Goal: Transaction & Acquisition: Purchase product/service

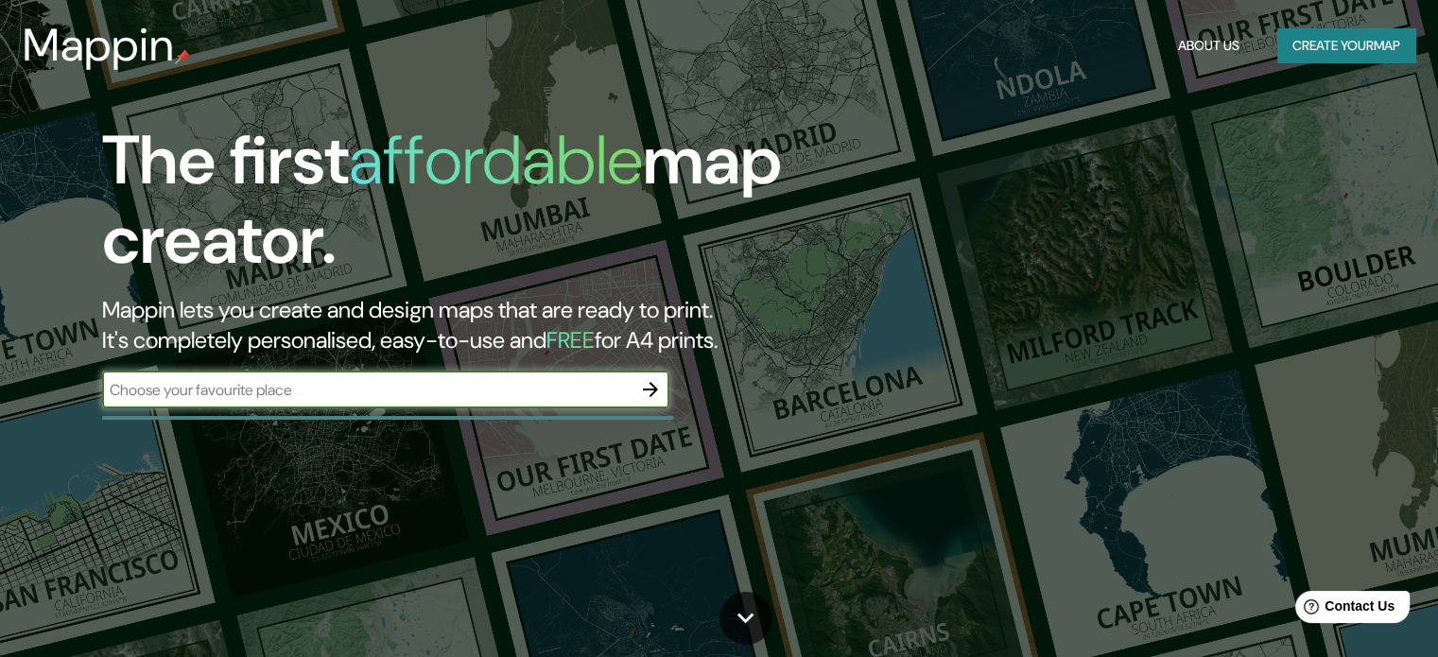
click at [514, 386] on input "text" at bounding box center [366, 390] width 529 height 22
click at [404, 376] on div "​" at bounding box center [385, 390] width 567 height 38
type input "envigado, [GEOGRAPHIC_DATA]"
click at [635, 379] on button "button" at bounding box center [651, 390] width 38 height 38
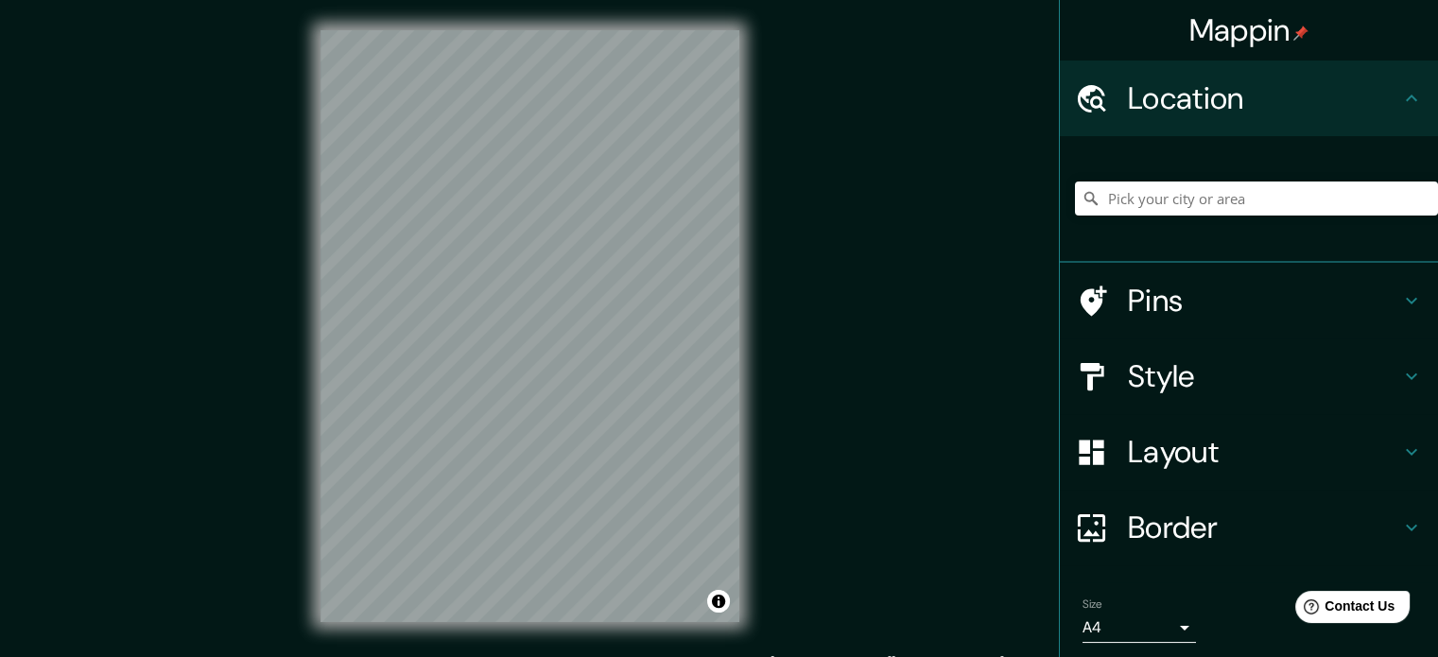
click at [1157, 219] on div at bounding box center [1256, 198] width 363 height 95
click at [1163, 207] on input "Pick your city or area" at bounding box center [1256, 199] width 363 height 34
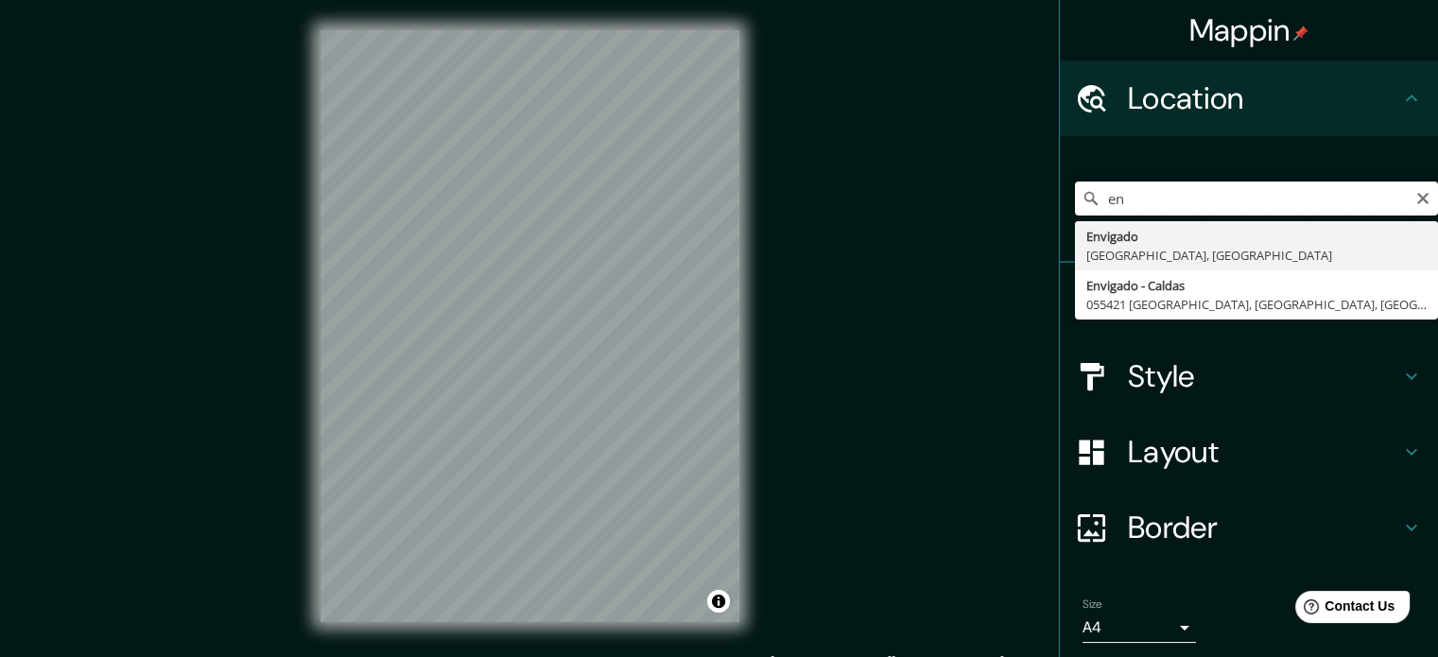
type input "e"
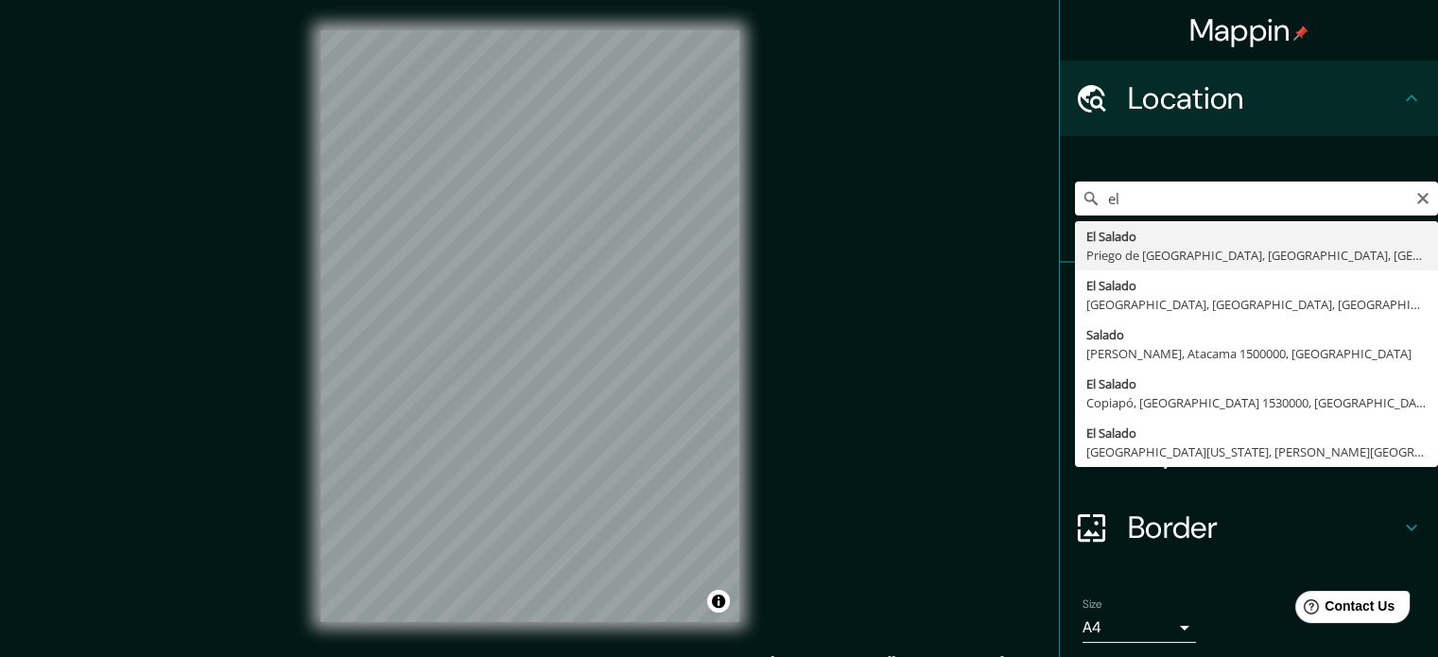
type input "e"
type input "Envigado, [GEOGRAPHIC_DATA], [GEOGRAPHIC_DATA]"
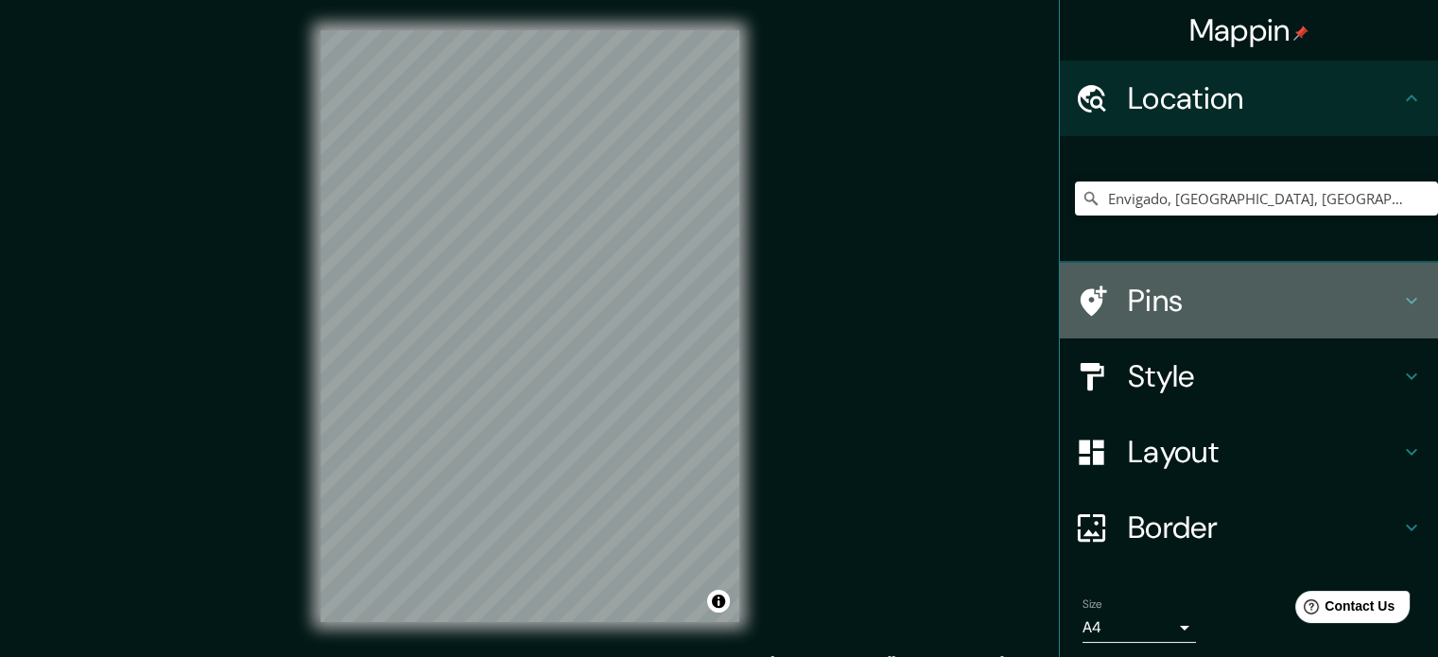
click at [1174, 313] on h4 "Pins" at bounding box center [1264, 301] width 272 height 38
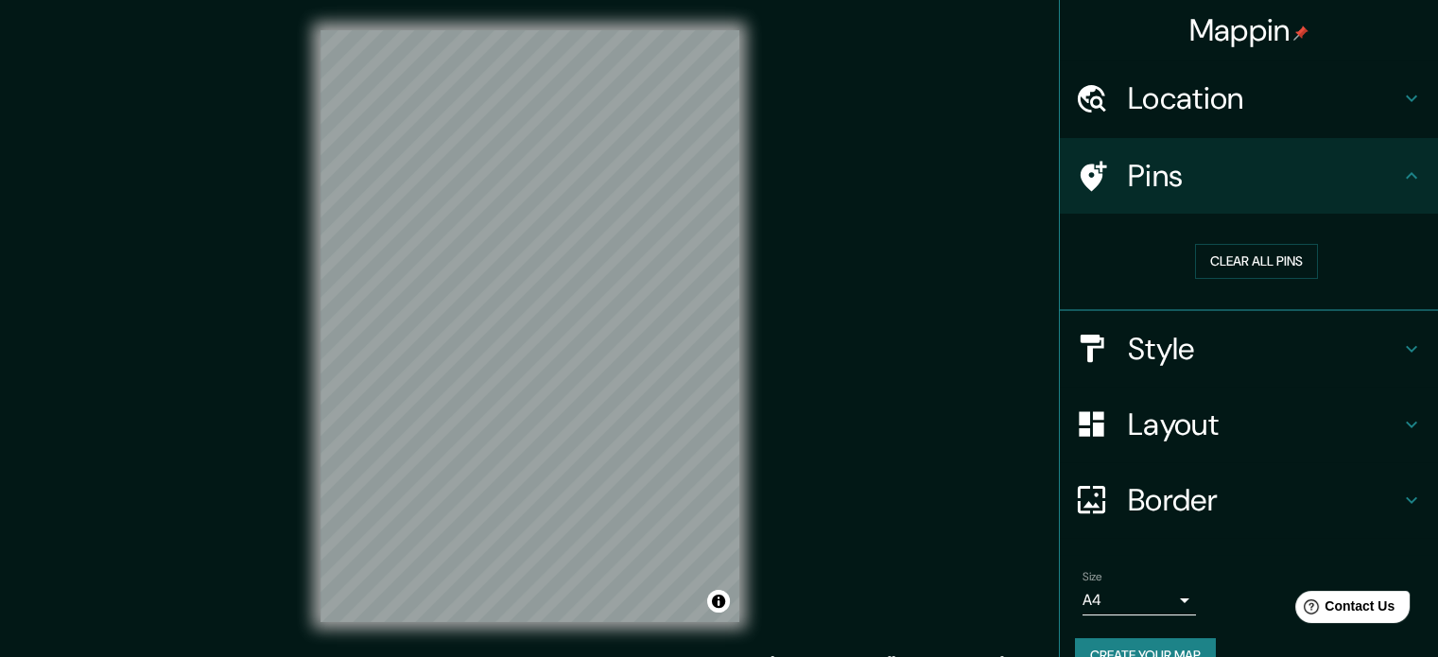
click at [1206, 217] on div "Clear all pins" at bounding box center [1249, 262] width 378 height 97
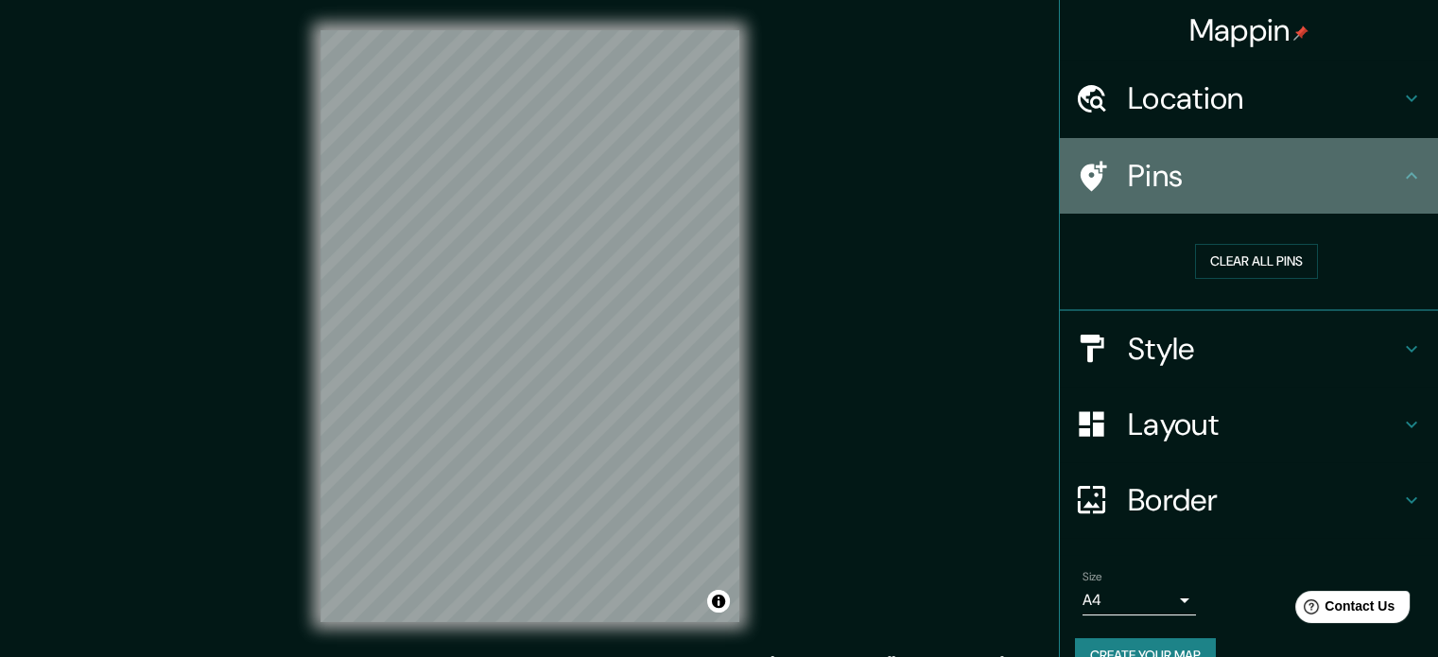
click at [1400, 180] on icon at bounding box center [1411, 176] width 23 height 23
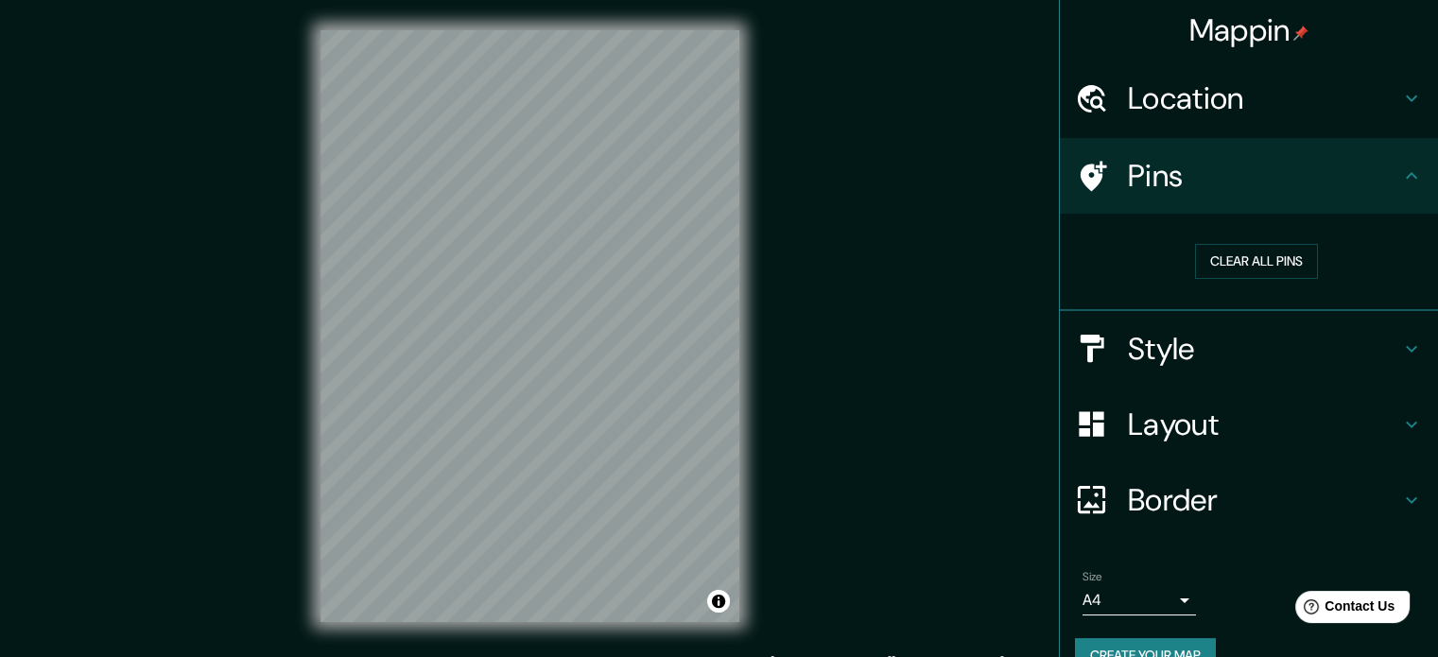
click at [1380, 330] on h4 "Style" at bounding box center [1264, 349] width 272 height 38
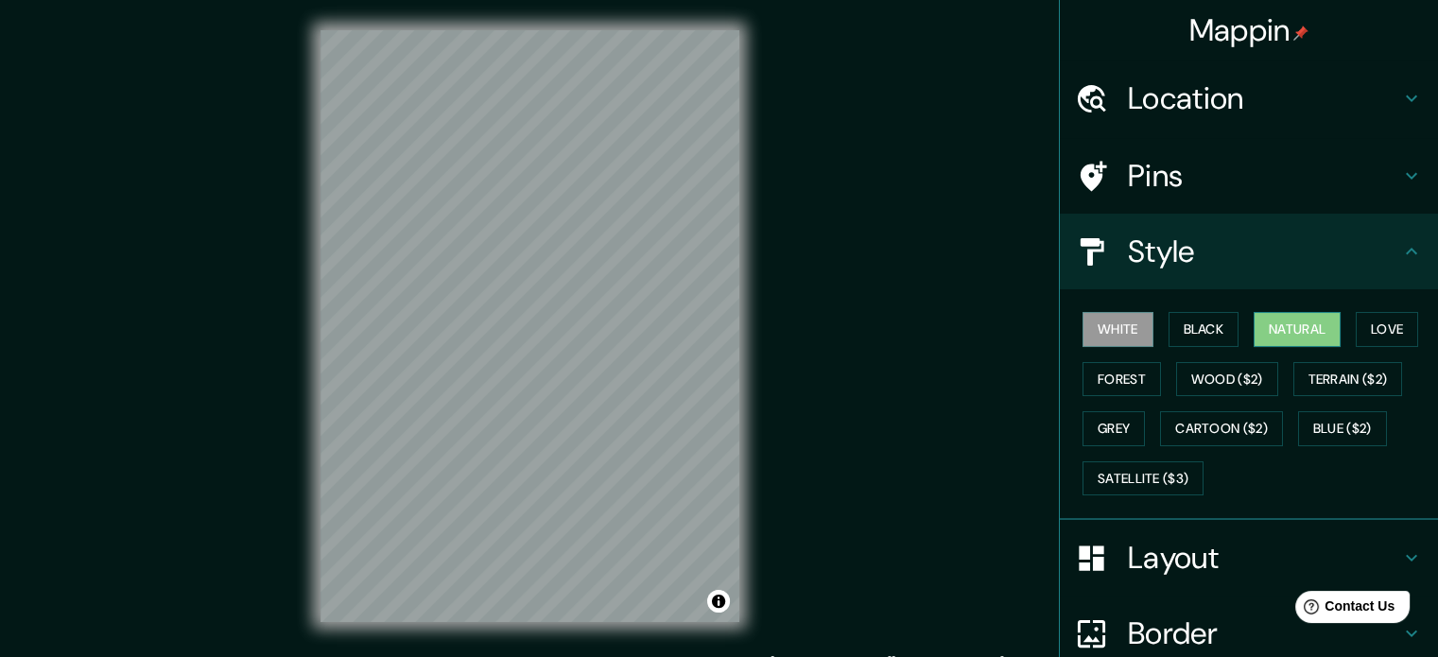
click at [1295, 329] on button "Natural" at bounding box center [1297, 329] width 87 height 35
click at [1090, 375] on button "Forest" at bounding box center [1122, 379] width 78 height 35
click at [1135, 323] on button "White" at bounding box center [1118, 329] width 71 height 35
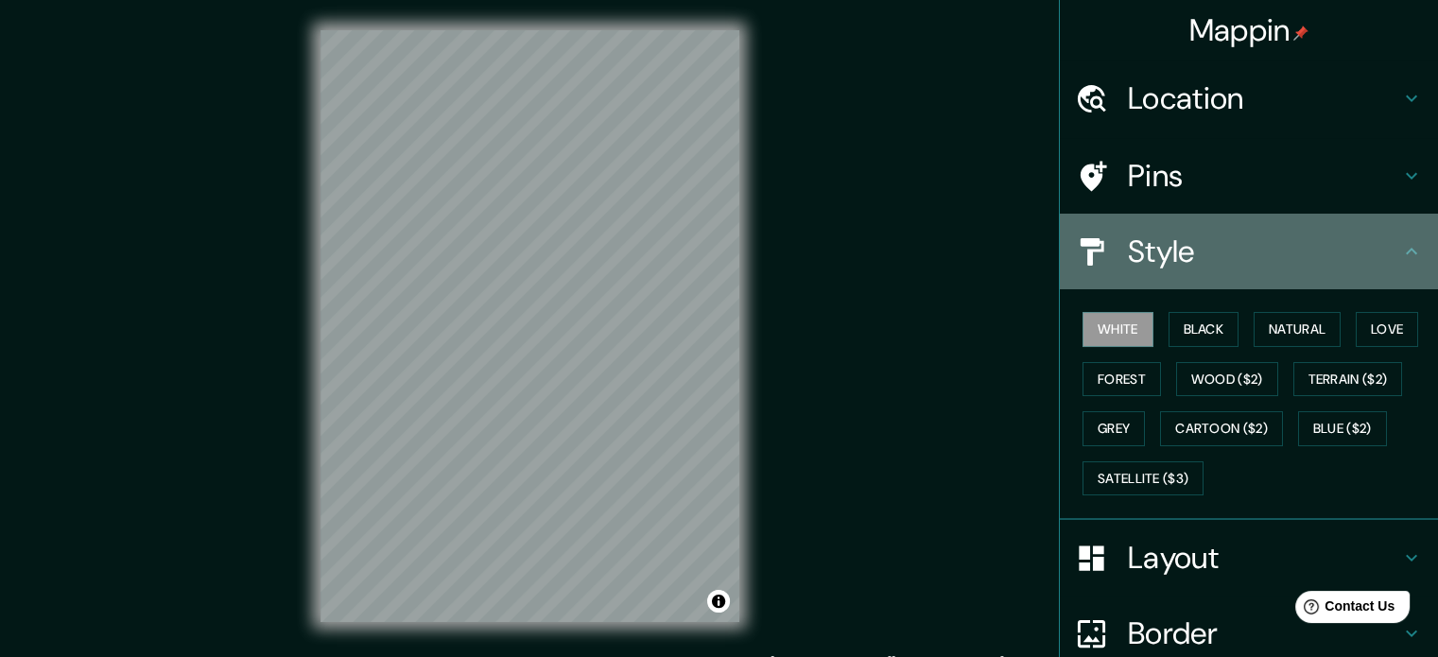
click at [1245, 269] on h4 "Style" at bounding box center [1264, 252] width 272 height 38
click at [1400, 245] on icon at bounding box center [1411, 251] width 23 height 23
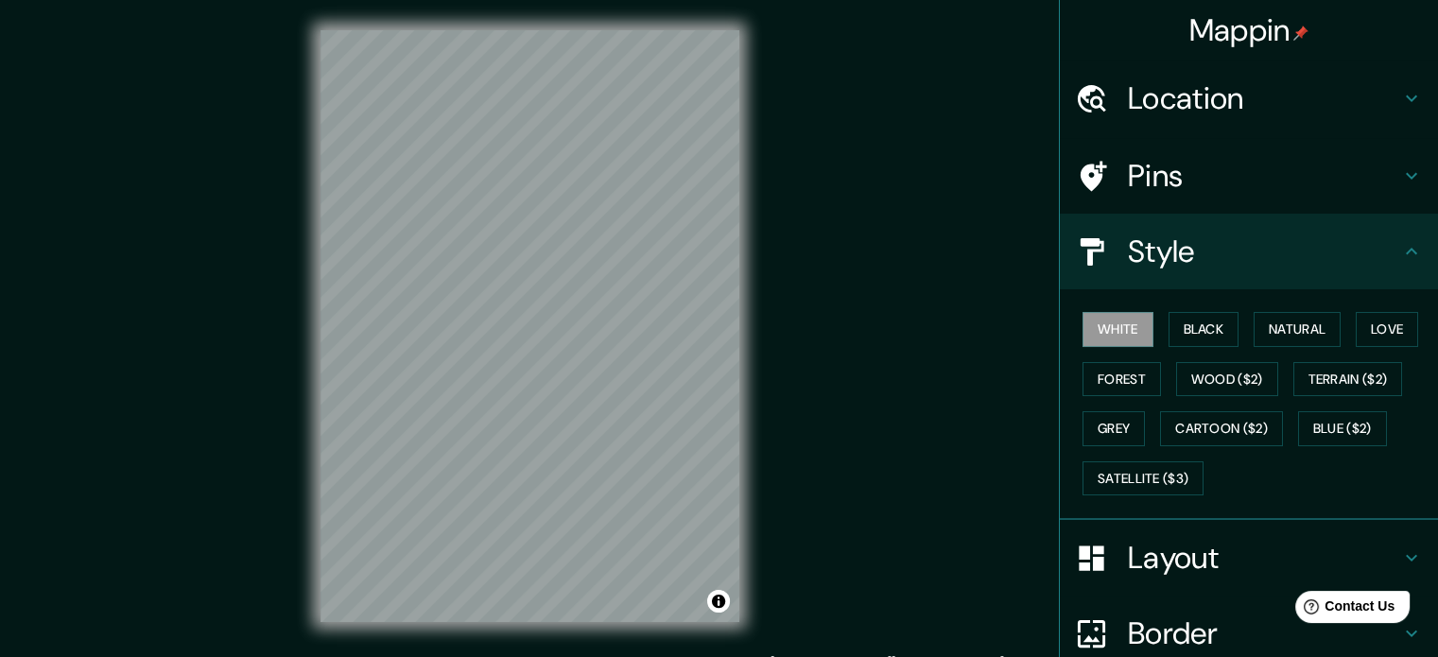
click at [1225, 572] on h4 "Layout" at bounding box center [1264, 558] width 272 height 38
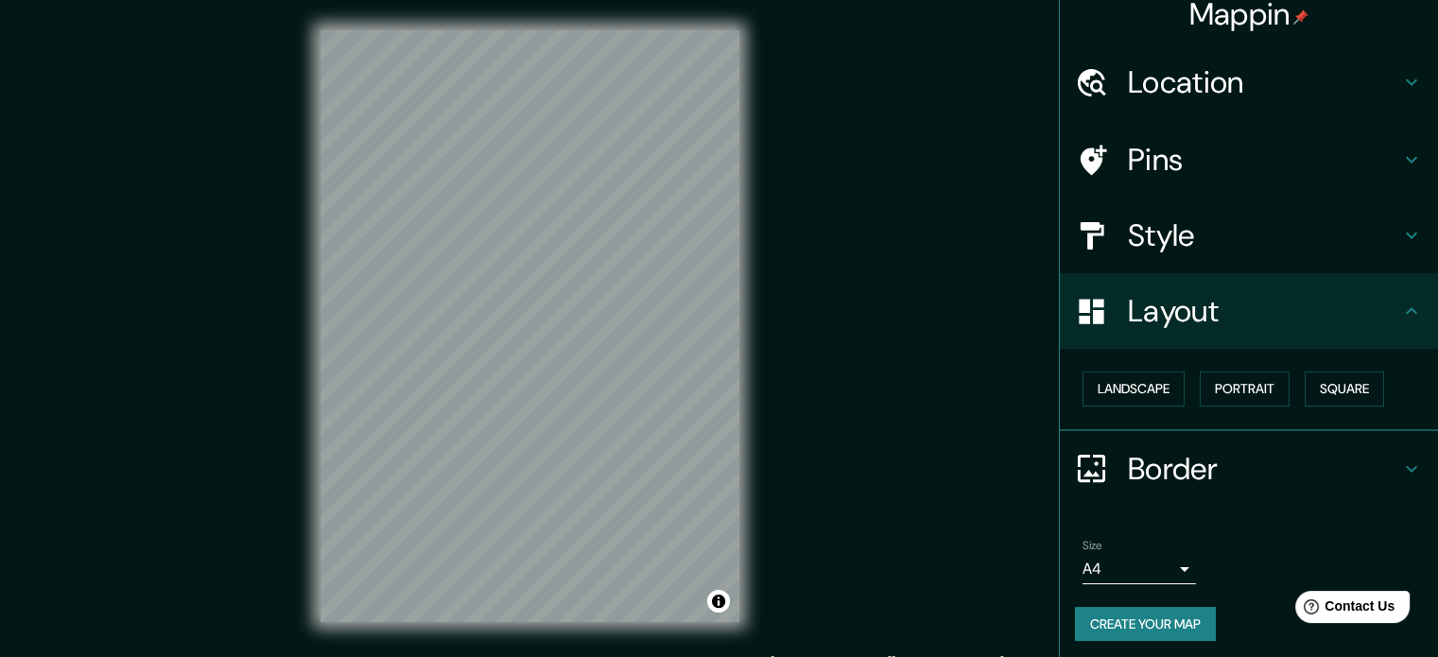
scroll to position [21, 0]
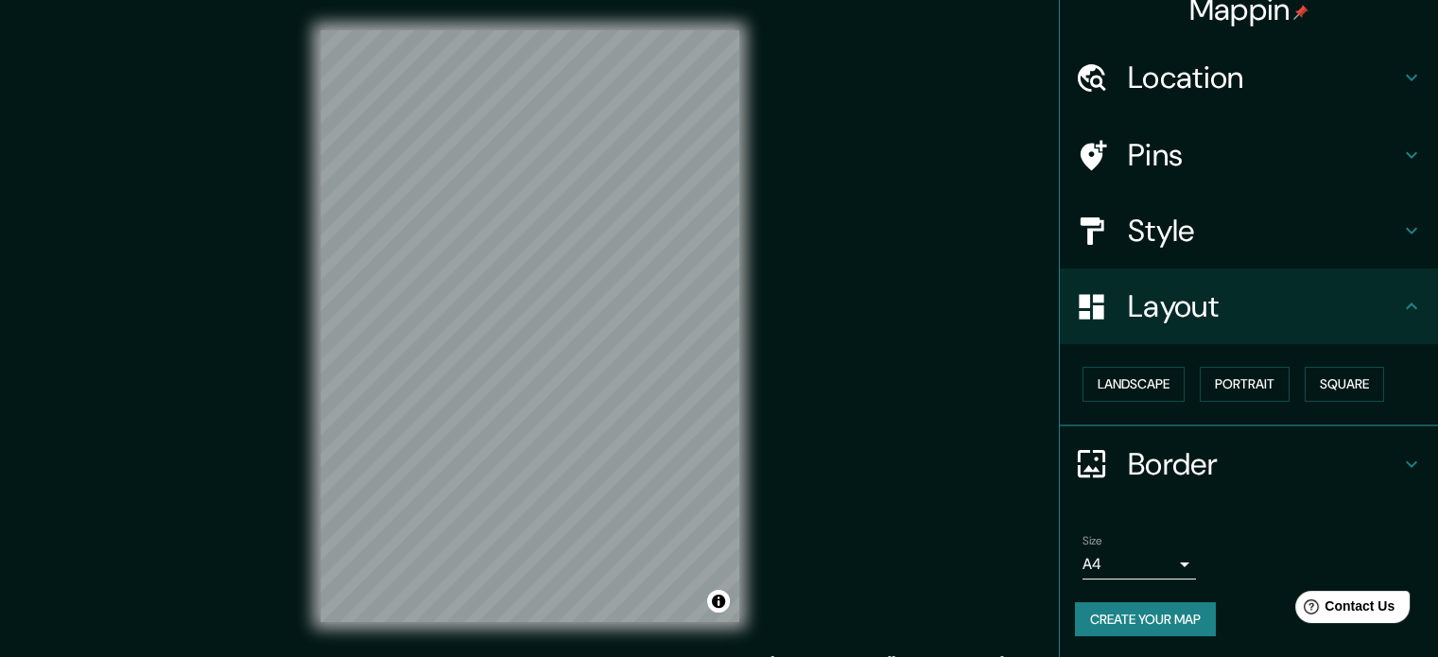
click at [1323, 321] on h4 "Layout" at bounding box center [1264, 306] width 272 height 38
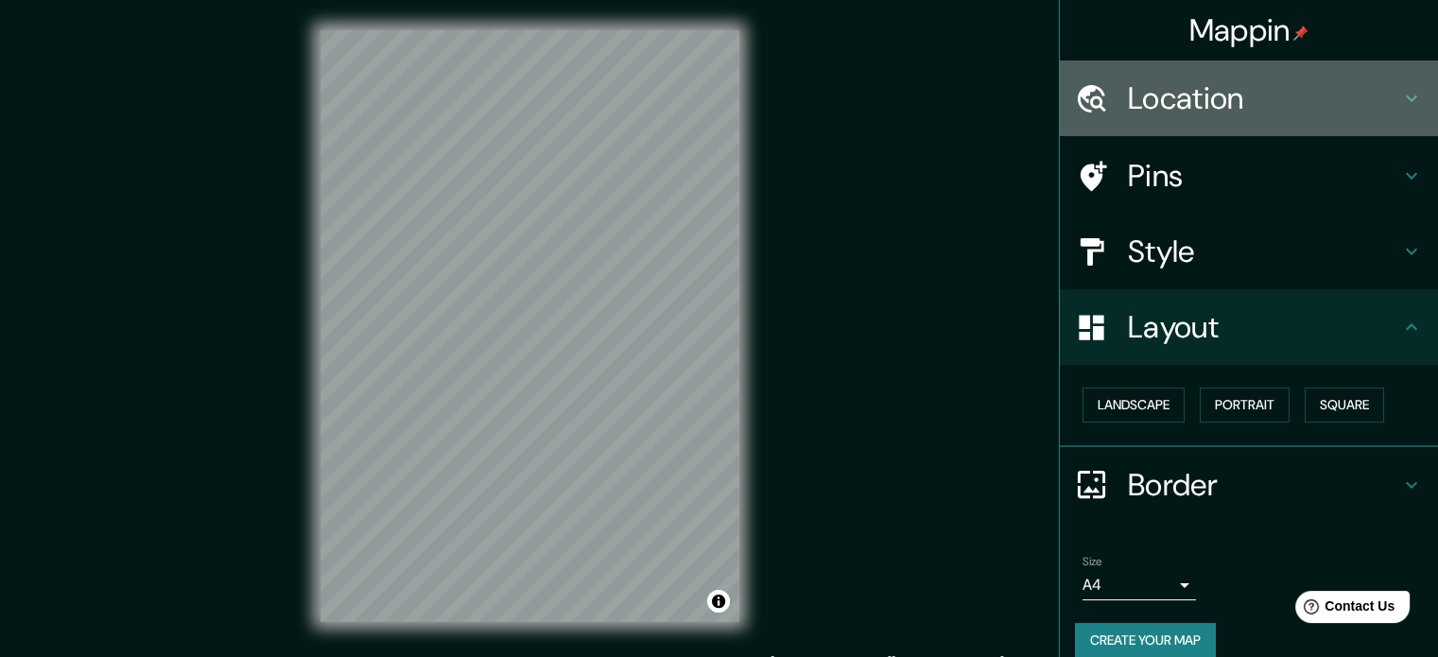
click at [1215, 100] on h4 "Location" at bounding box center [1264, 98] width 272 height 38
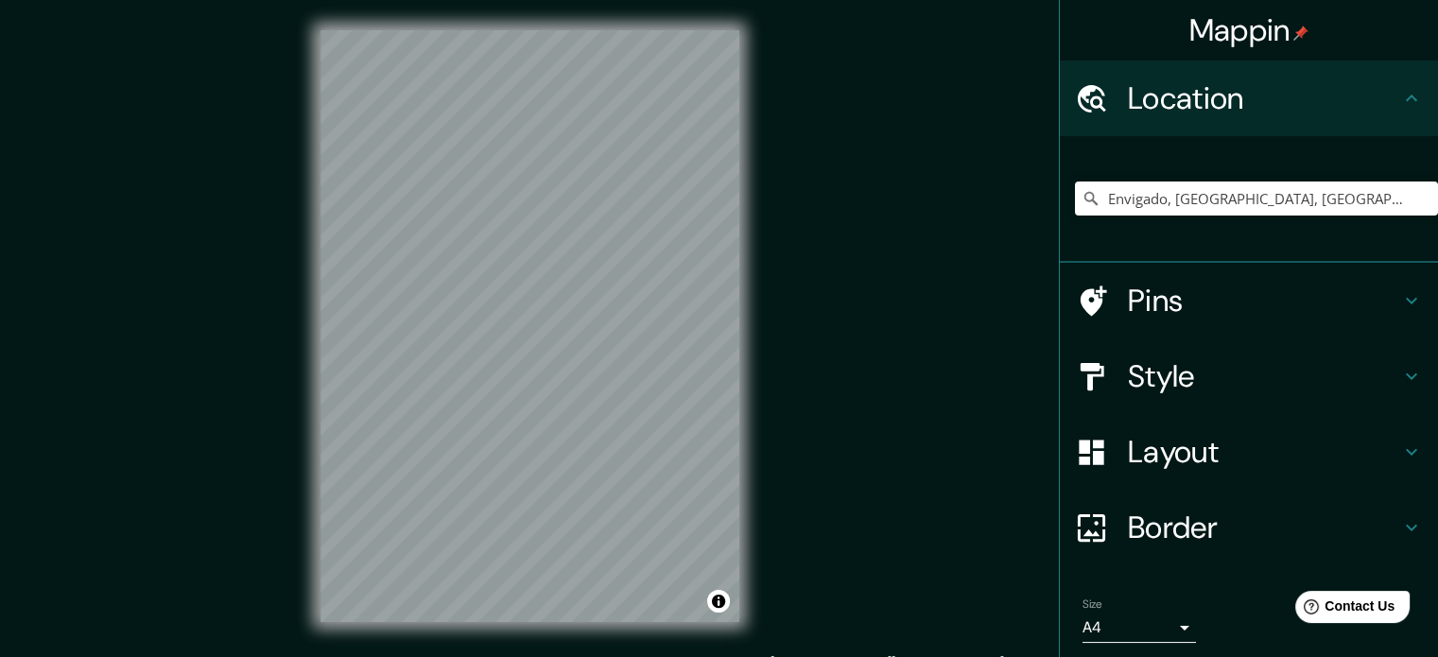
click at [1214, 112] on h4 "Location" at bounding box center [1264, 98] width 272 height 38
click at [745, 258] on div "© Mapbox © OpenStreetMap Improve this map" at bounding box center [529, 326] width 479 height 652
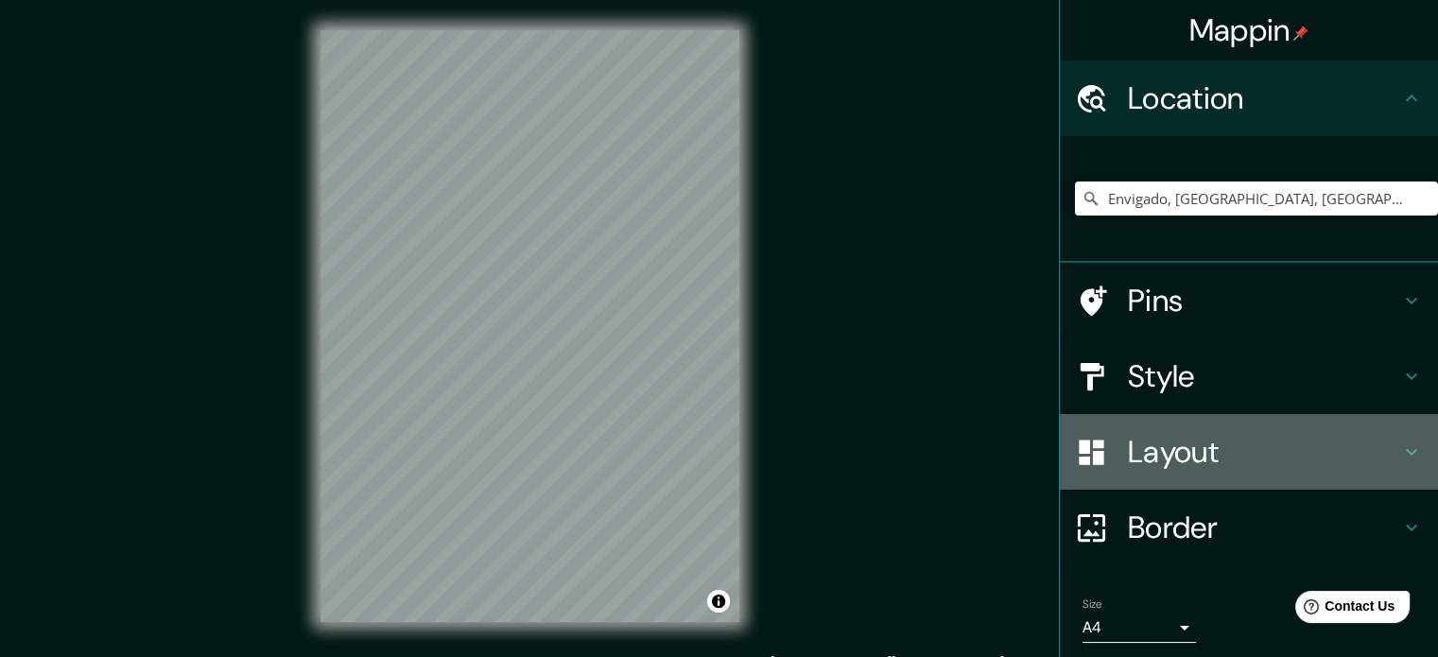
click at [1145, 468] on h4 "Layout" at bounding box center [1264, 452] width 272 height 38
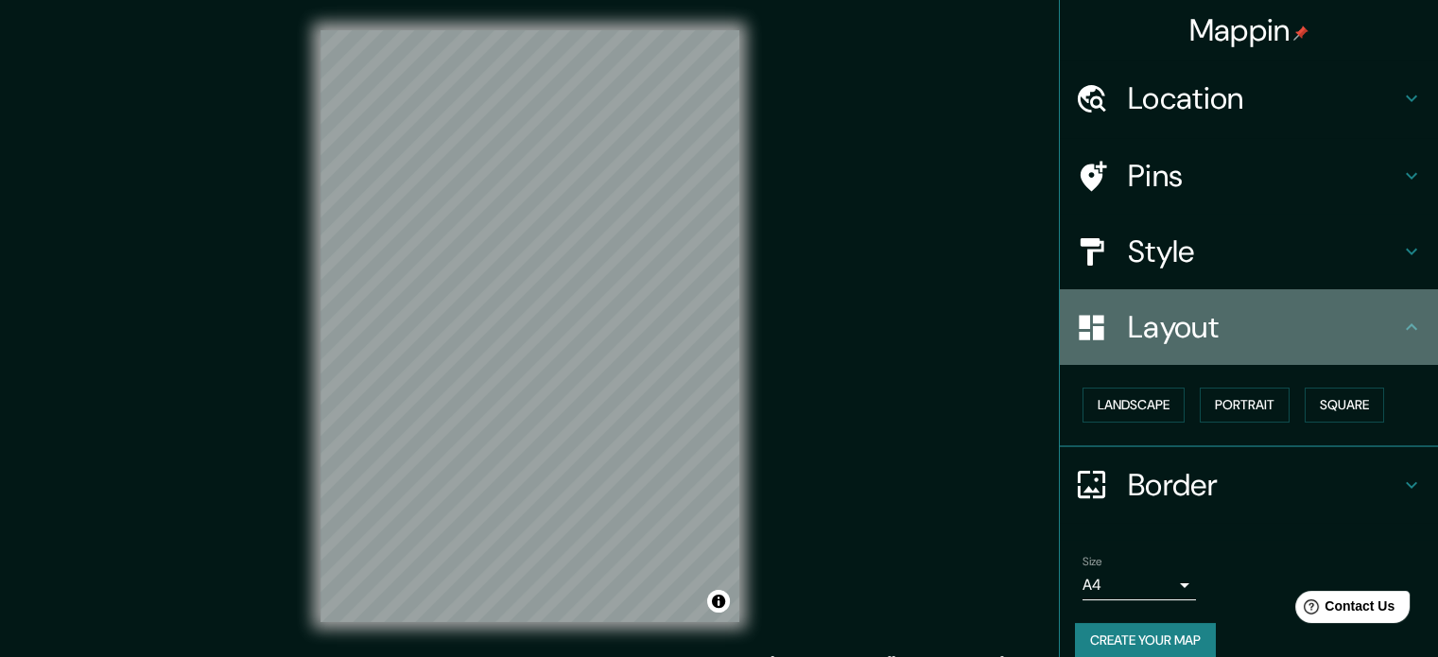
click at [1136, 344] on h4 "Layout" at bounding box center [1264, 327] width 272 height 38
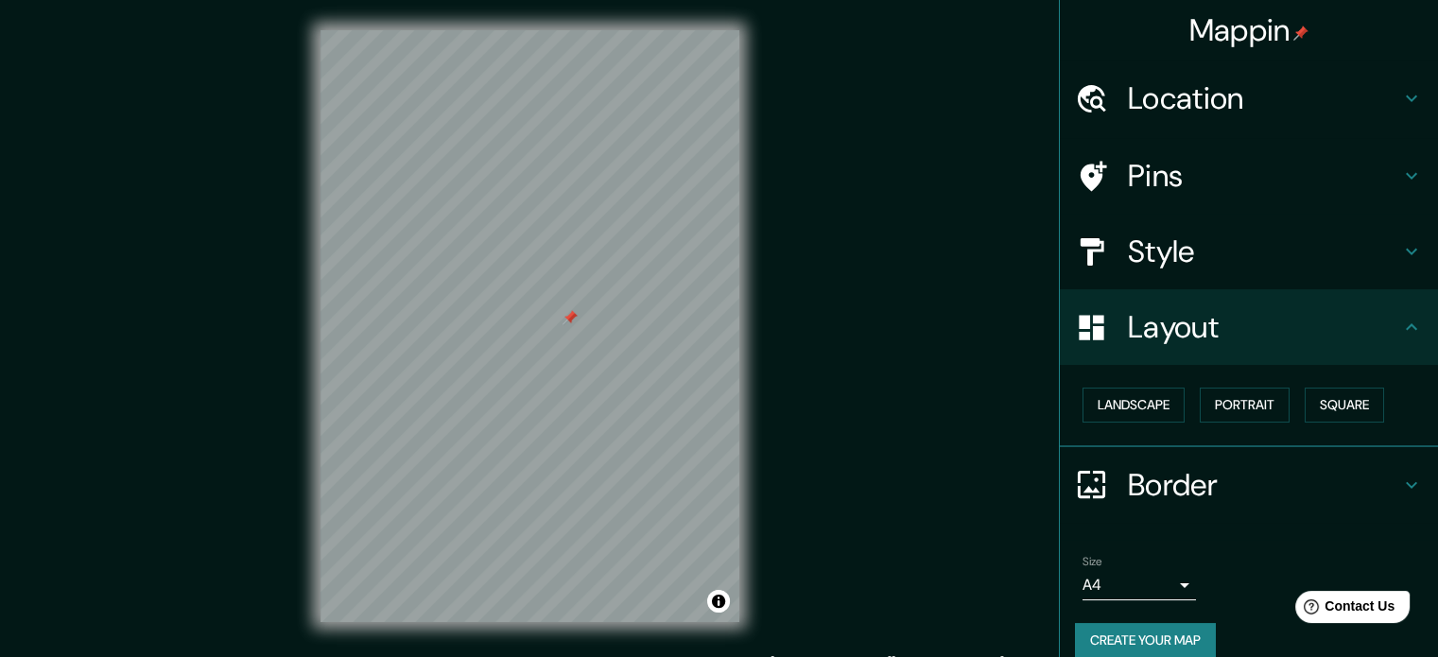
click at [568, 321] on div at bounding box center [570, 317] width 15 height 15
click at [498, 288] on div at bounding box center [497, 287] width 15 height 15
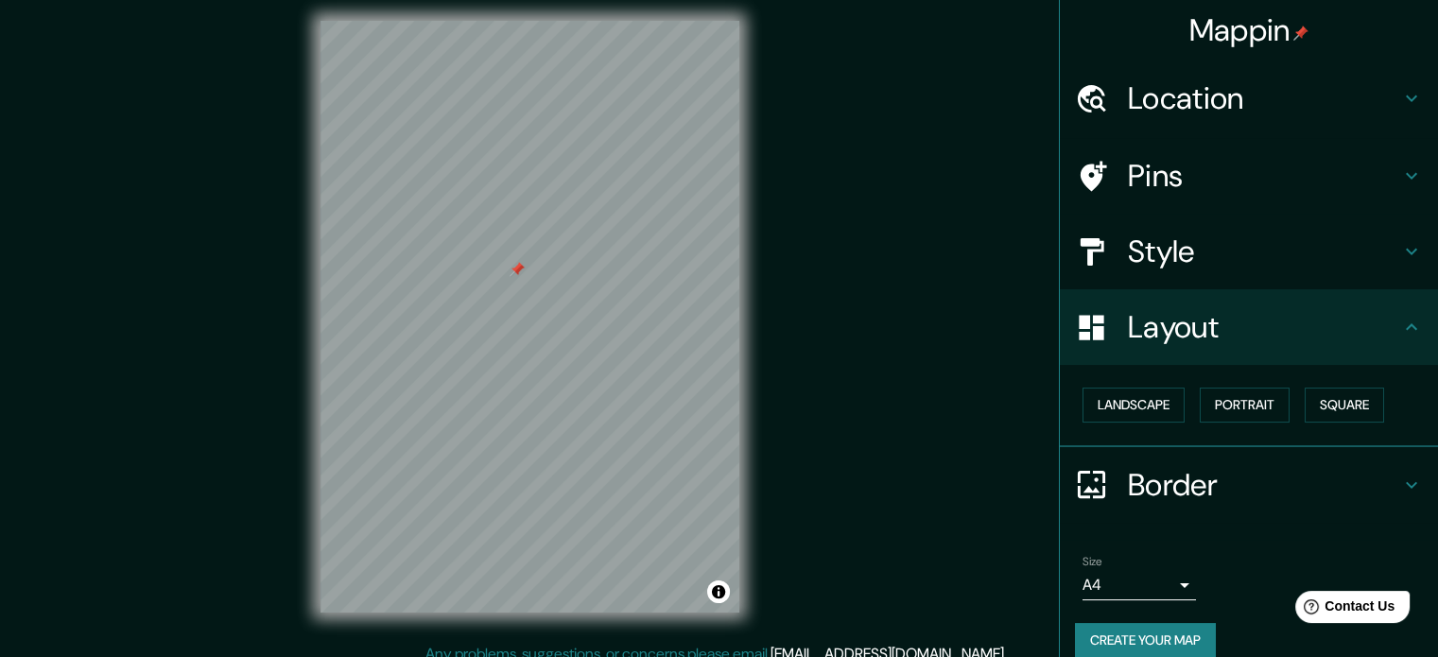
scroll to position [11, 0]
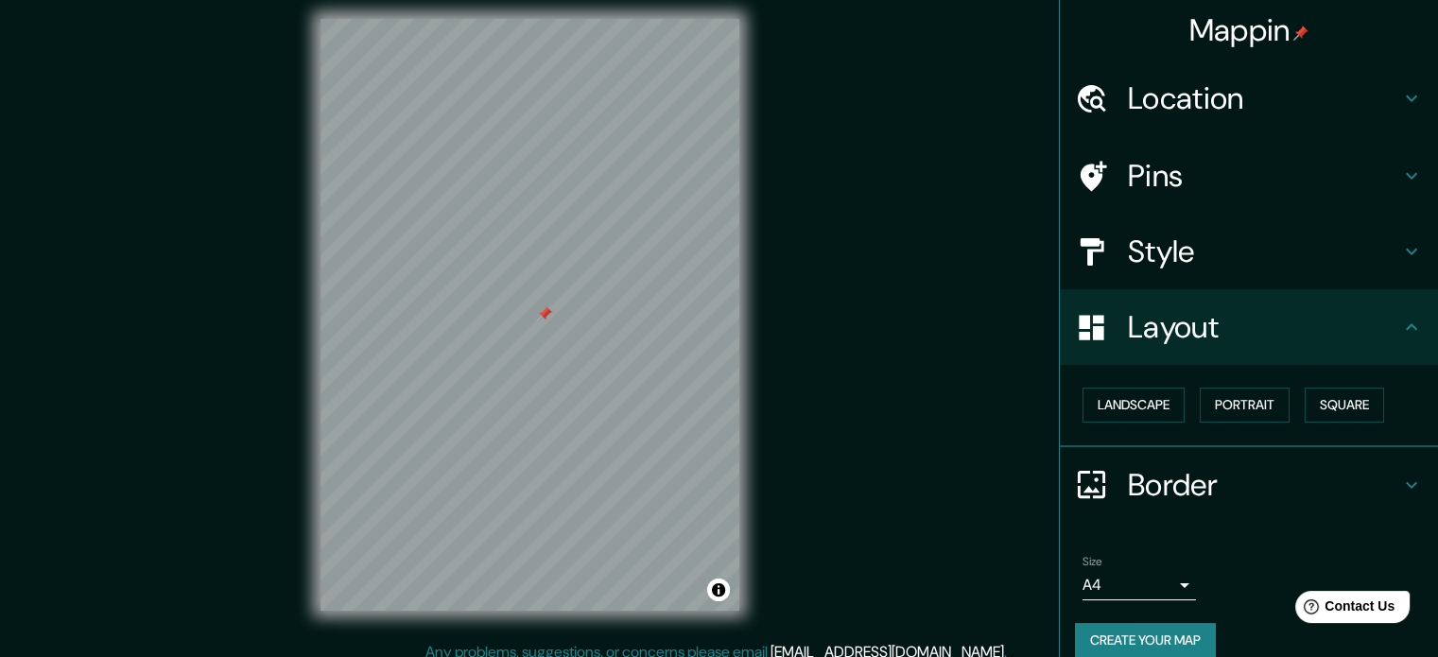
drag, startPoint x: 506, startPoint y: 327, endPoint x: 538, endPoint y: 317, distance: 33.8
click at [538, 317] on div at bounding box center [544, 313] width 15 height 15
click at [540, 319] on div at bounding box center [546, 311] width 15 height 15
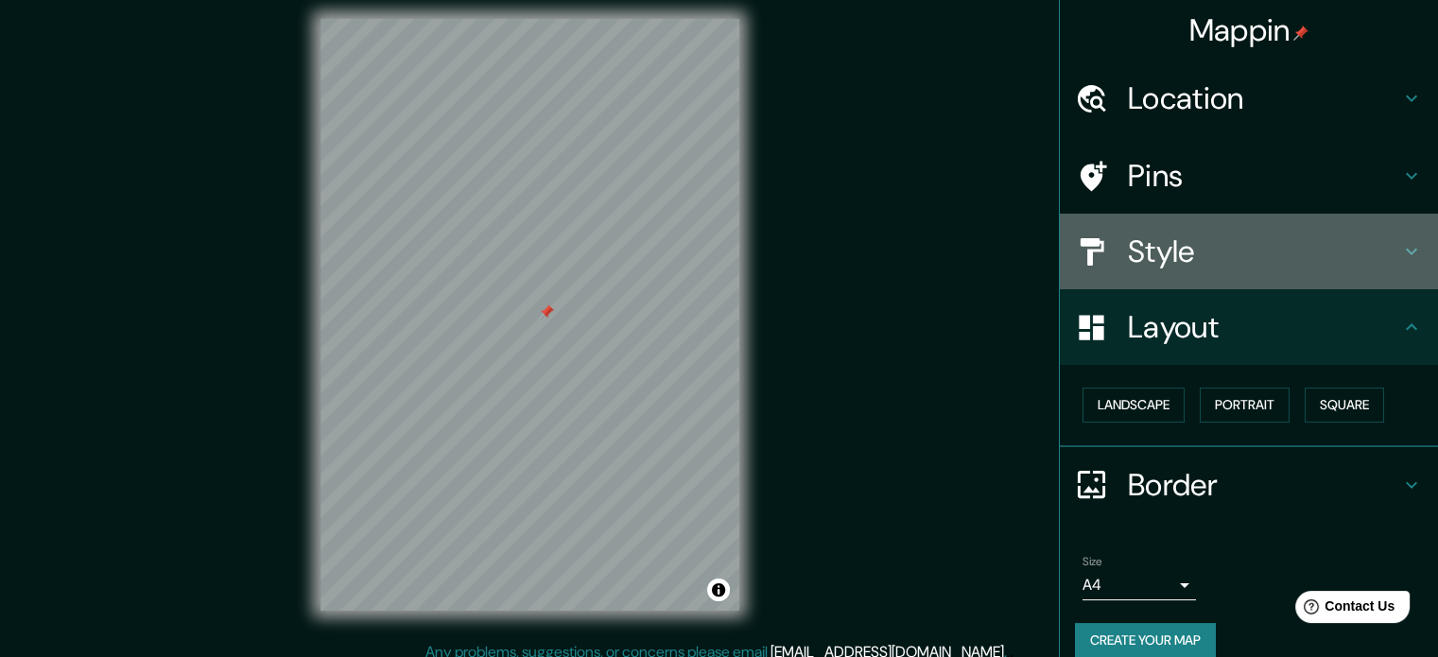
click at [1236, 252] on h4 "Style" at bounding box center [1264, 252] width 272 height 38
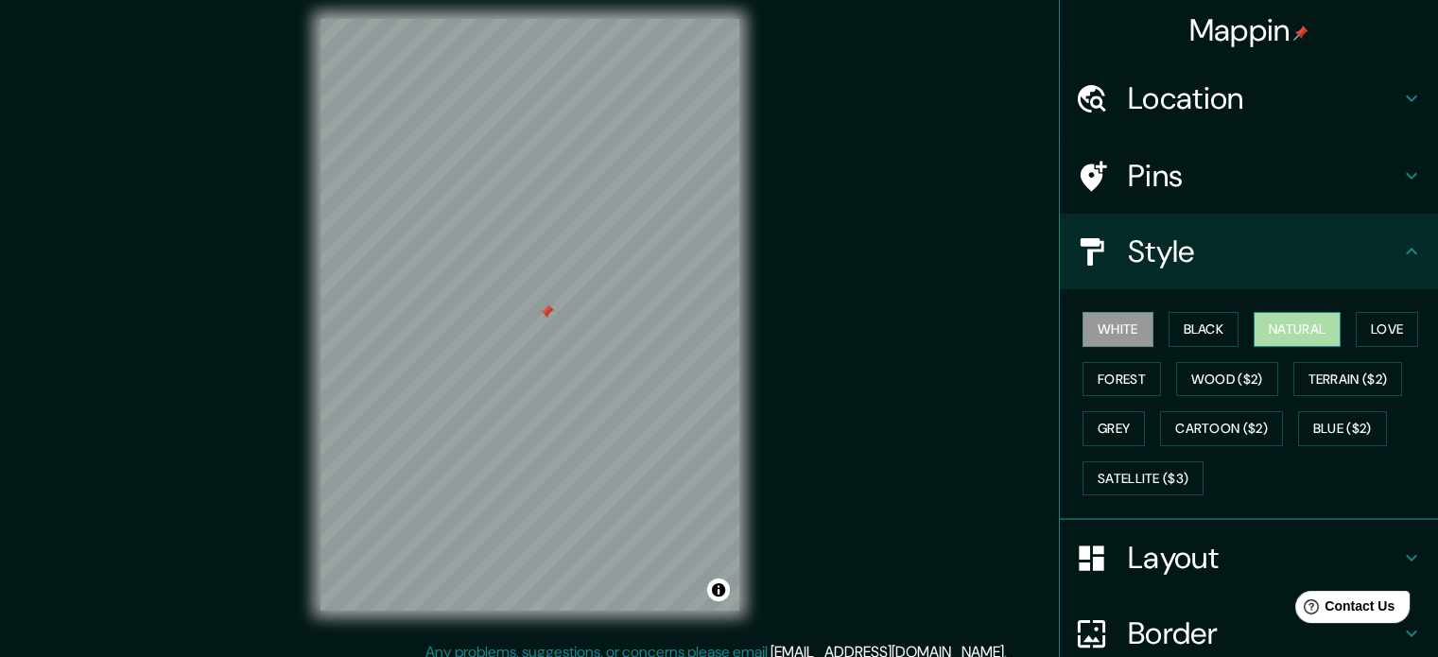
click at [1264, 324] on button "Natural" at bounding box center [1297, 329] width 87 height 35
click at [1263, 335] on button "Natural" at bounding box center [1297, 329] width 87 height 35
click at [1111, 324] on button "White" at bounding box center [1118, 329] width 71 height 35
click at [1191, 332] on button "Black" at bounding box center [1204, 329] width 71 height 35
click at [1126, 323] on button "White" at bounding box center [1118, 329] width 71 height 35
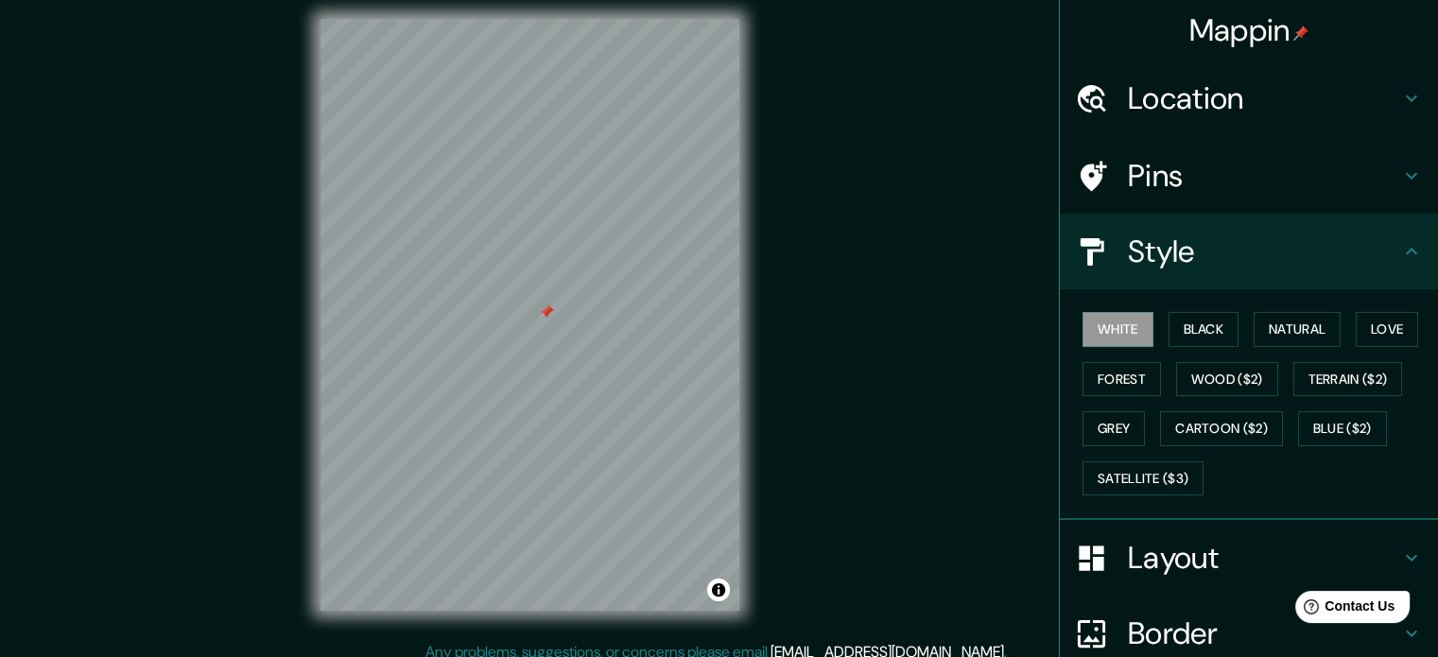
click at [1128, 165] on h4 "Pins" at bounding box center [1264, 176] width 272 height 38
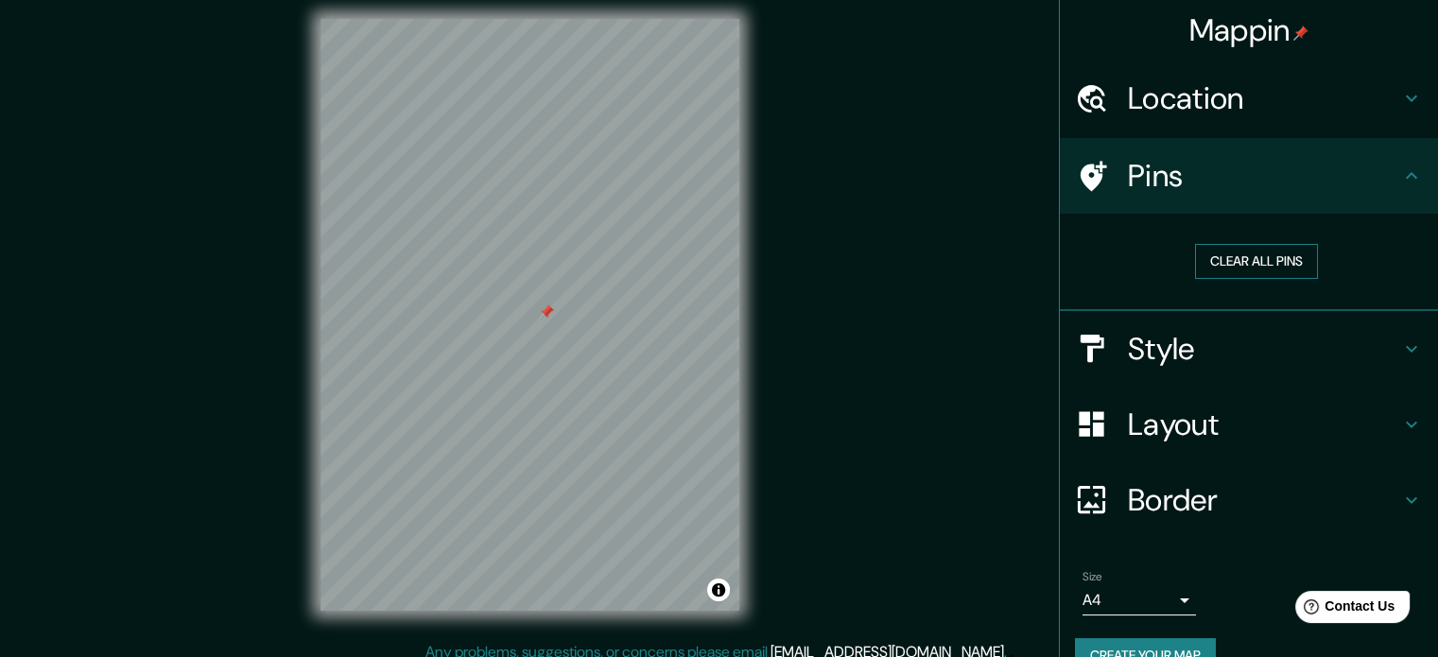
click at [1203, 269] on button "Clear all pins" at bounding box center [1256, 261] width 123 height 35
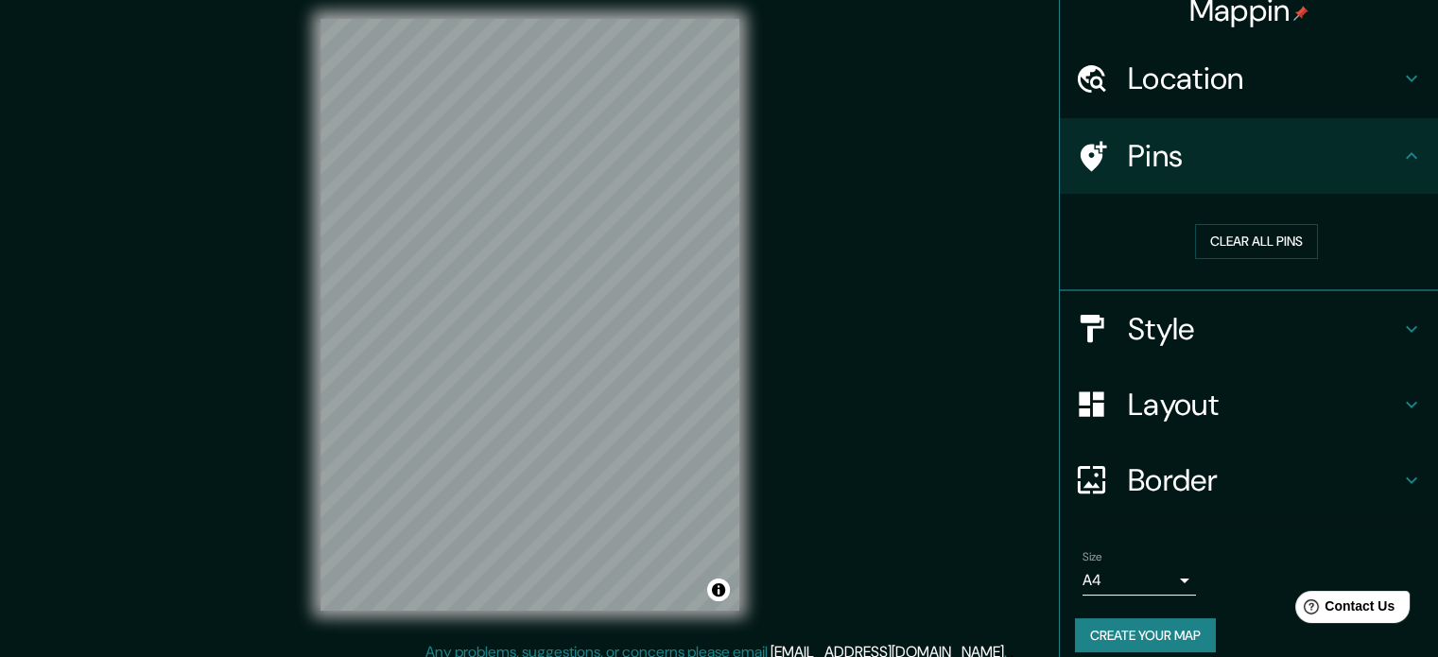
scroll to position [36, 0]
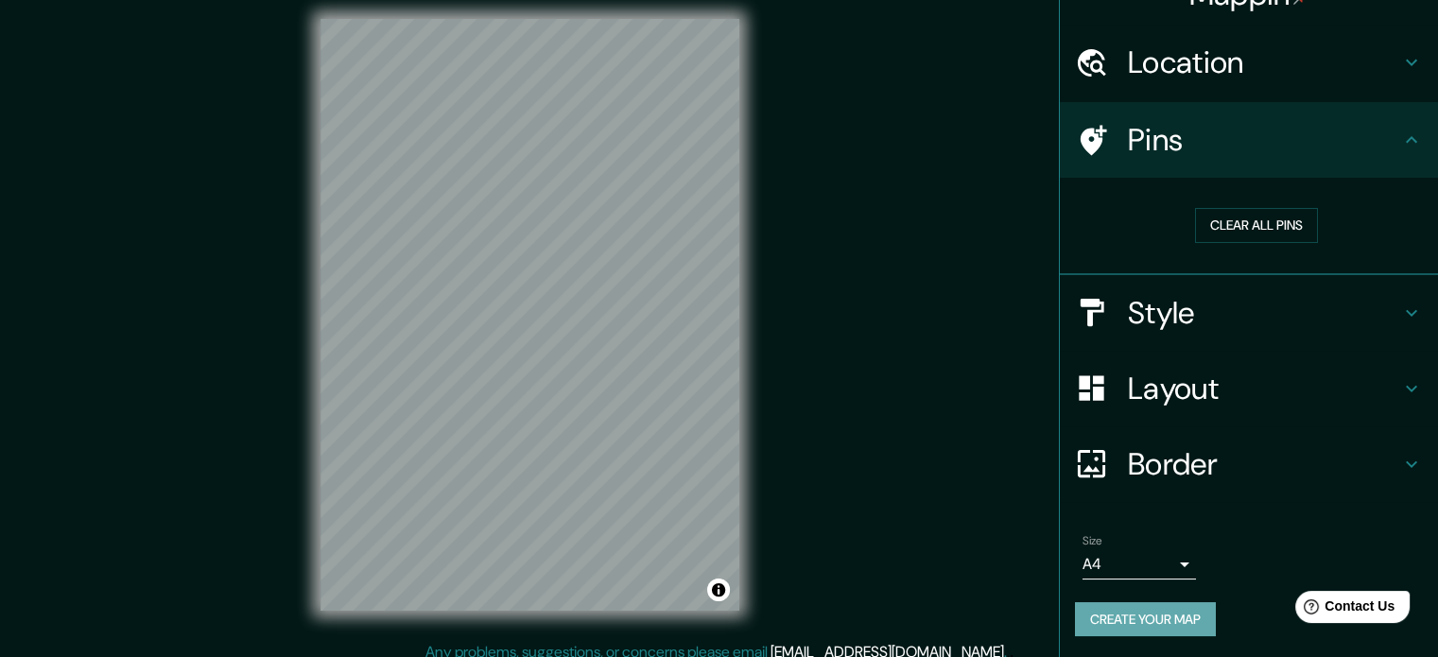
click at [1161, 619] on button "Create your map" at bounding box center [1145, 619] width 141 height 35
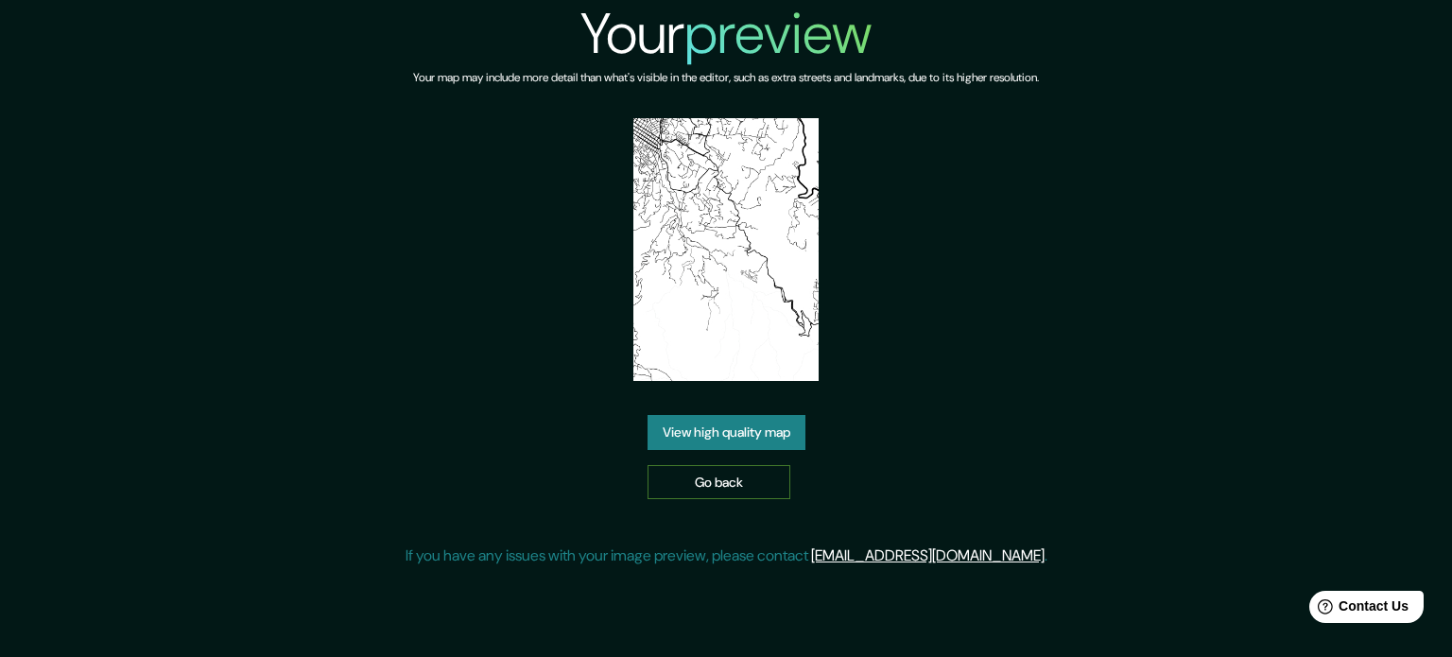
click at [729, 471] on link "Go back" at bounding box center [719, 482] width 143 height 35
click at [696, 292] on img at bounding box center [726, 249] width 186 height 263
click at [734, 432] on link "View high quality map" at bounding box center [727, 432] width 158 height 35
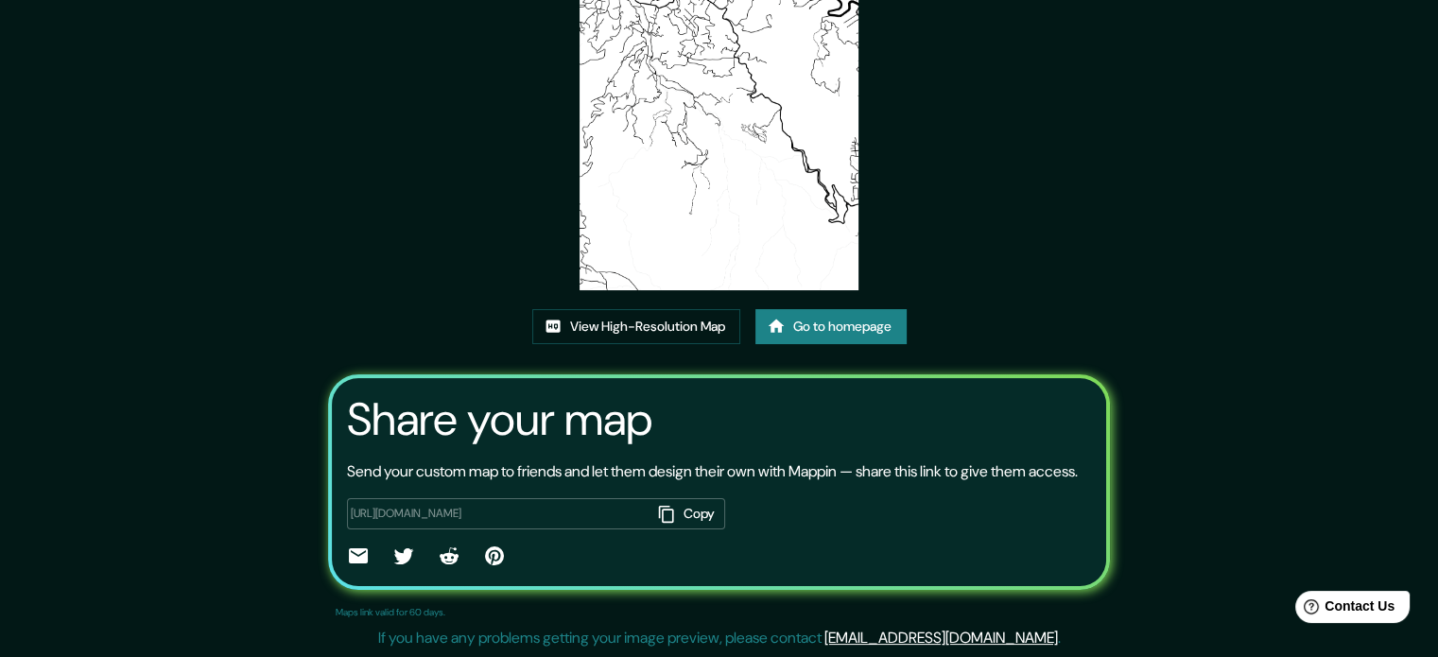
scroll to position [209, 0]
click at [616, 309] on link "View High-Resolution Map" at bounding box center [636, 326] width 208 height 35
